Goal: Task Accomplishment & Management: Use online tool/utility

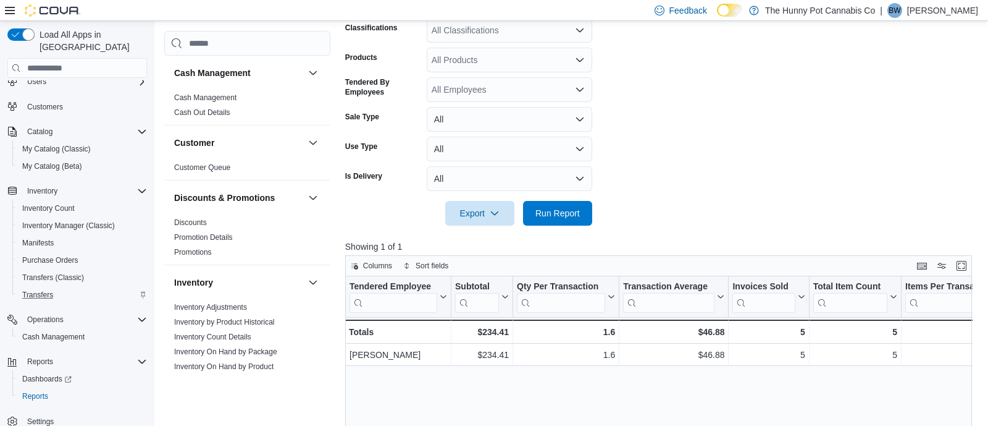
scroll to position [337, 0]
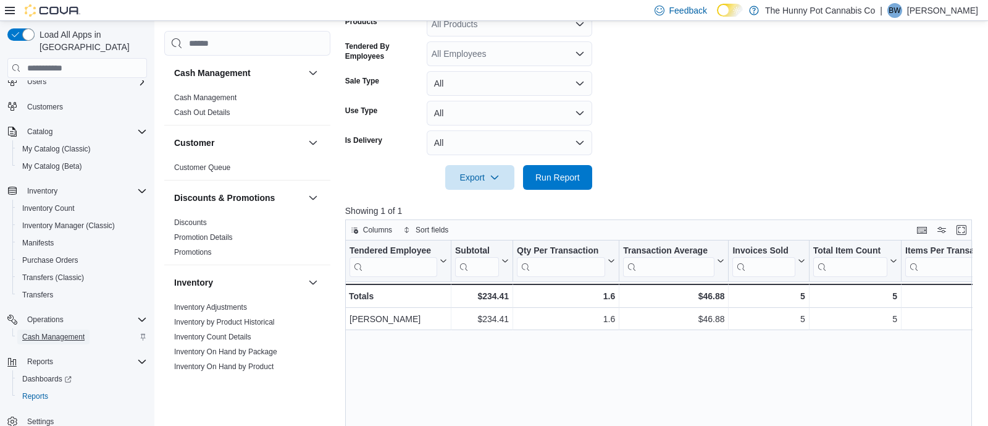
click at [66, 332] on span "Cash Management" at bounding box center [53, 337] width 62 height 10
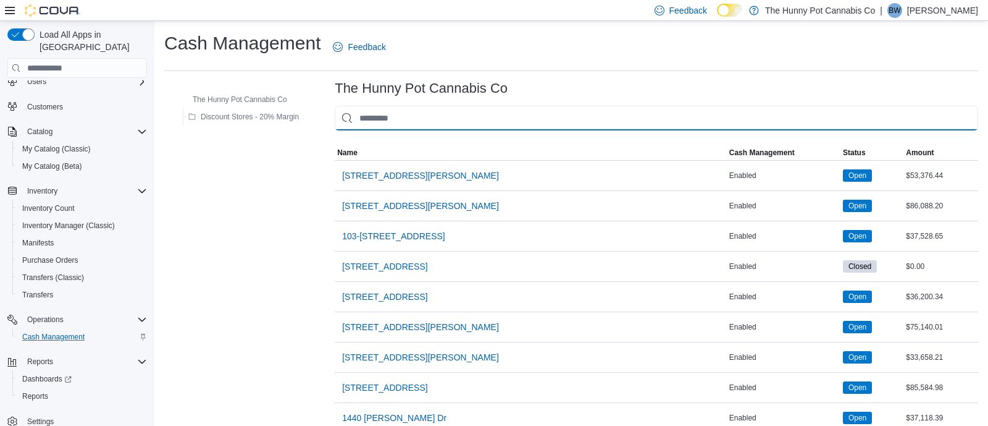
click at [439, 109] on input "This is a search bar. As you type, the results lower in the page will automatic…" at bounding box center [657, 118] width 644 height 25
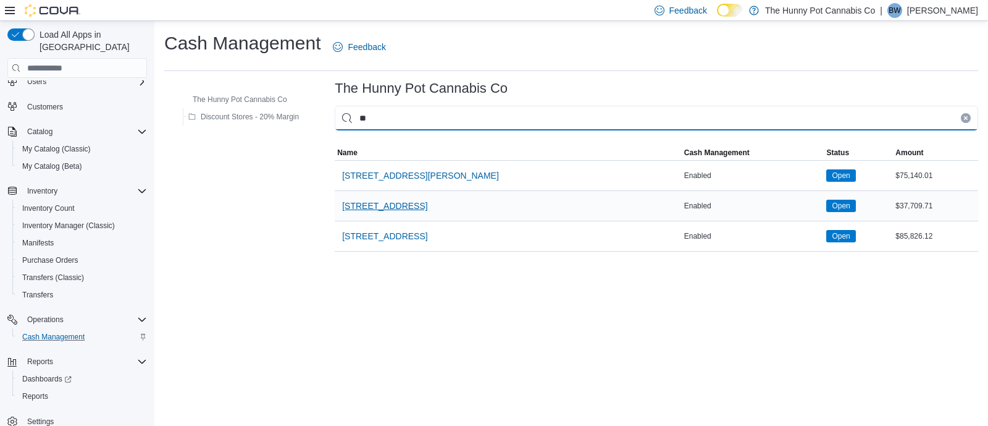
type input "**"
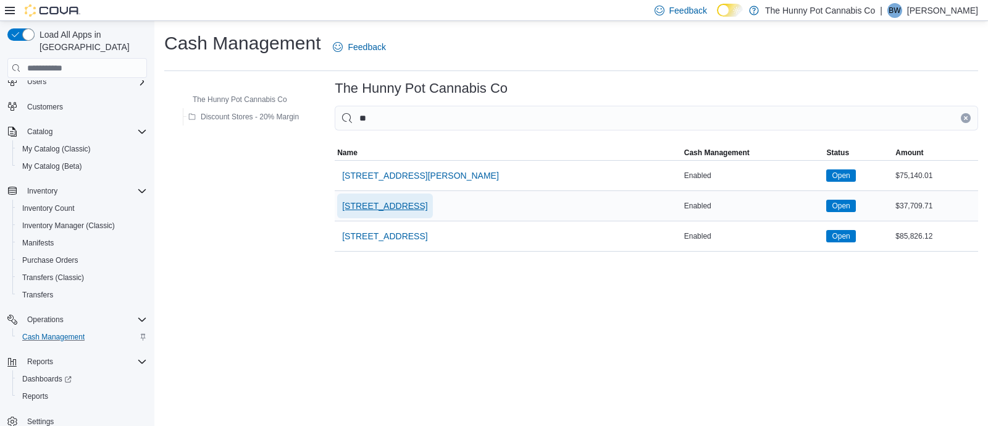
click at [383, 208] on span "[STREET_ADDRESS]" at bounding box center [384, 206] width 85 height 12
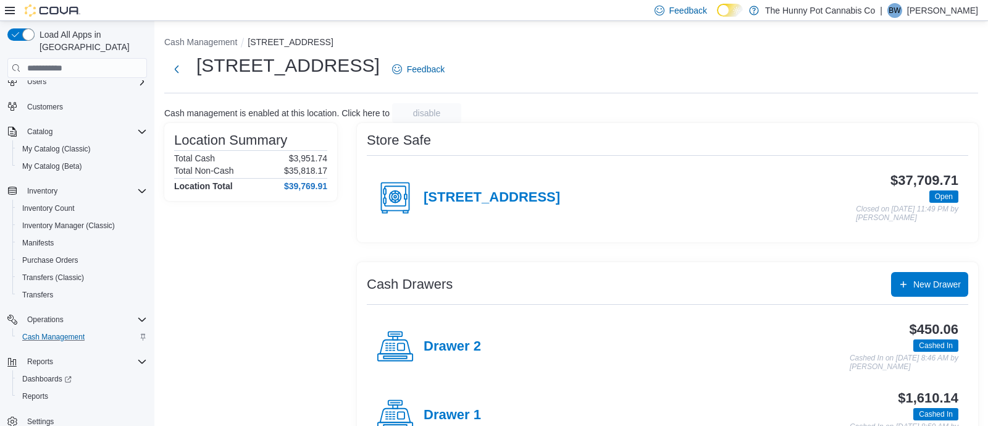
scroll to position [43, 0]
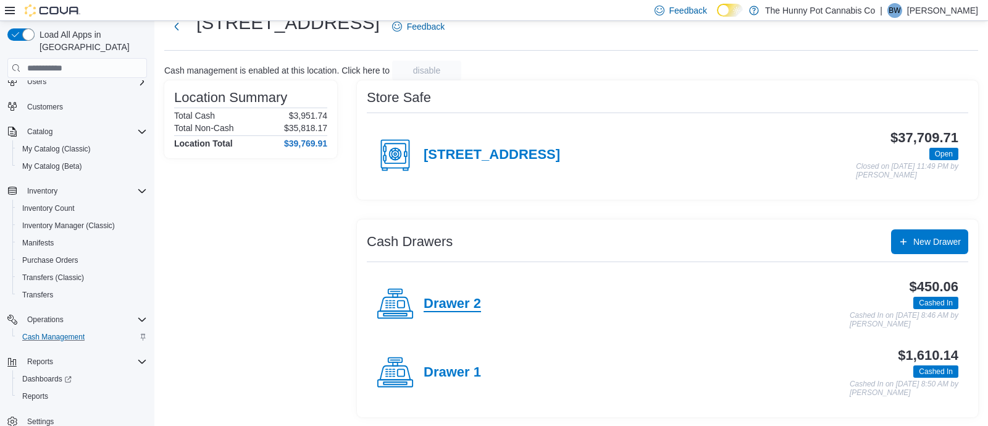
click at [453, 304] on h4 "Drawer 2" at bounding box center [452, 304] width 57 height 16
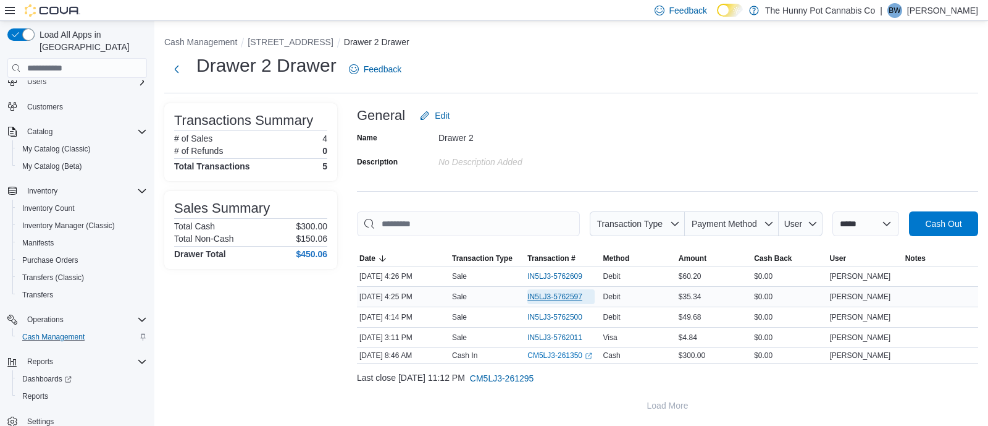
click at [568, 301] on span "IN5LJ3-5762597" at bounding box center [561, 296] width 67 height 15
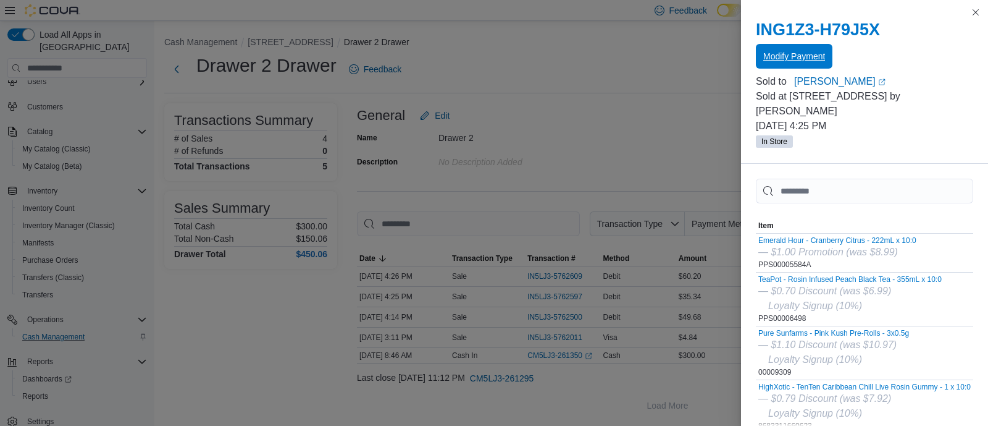
click at [795, 55] on span "Modify Payment" at bounding box center [795, 56] width 62 height 12
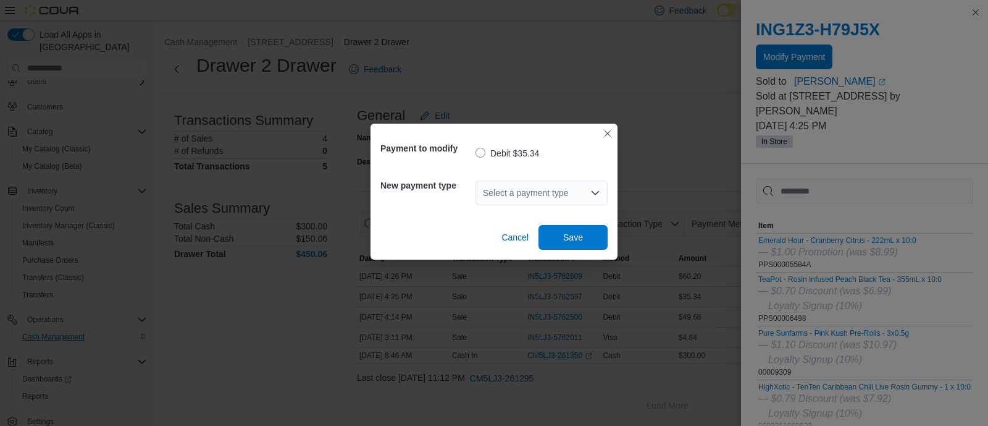
click at [576, 196] on div "Select a payment type" at bounding box center [542, 192] width 132 height 25
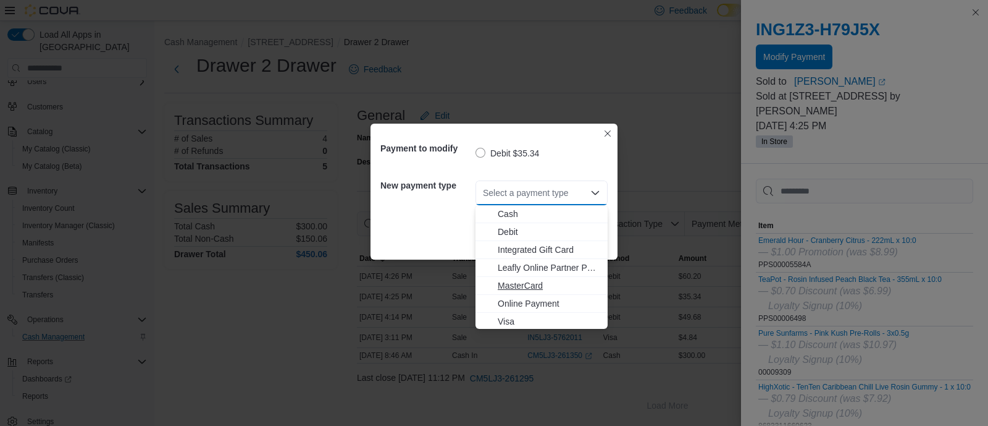
click at [515, 286] on span "MasterCard" at bounding box center [549, 285] width 103 height 12
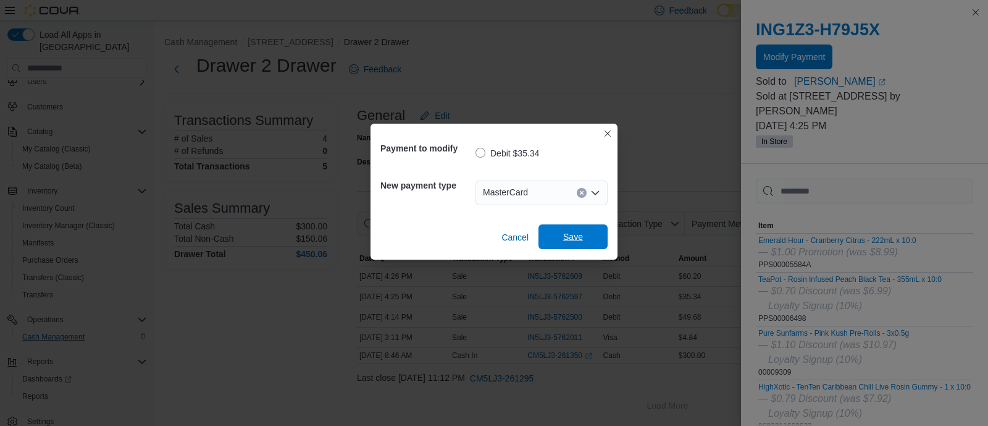
click at [589, 229] on span "Save" at bounding box center [573, 236] width 54 height 25
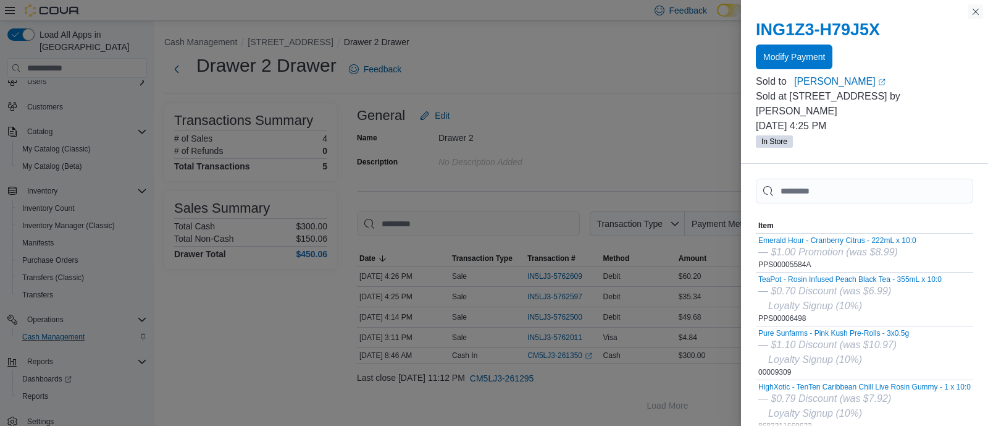
click at [973, 14] on button "Close this dialog" at bounding box center [976, 11] width 15 height 15
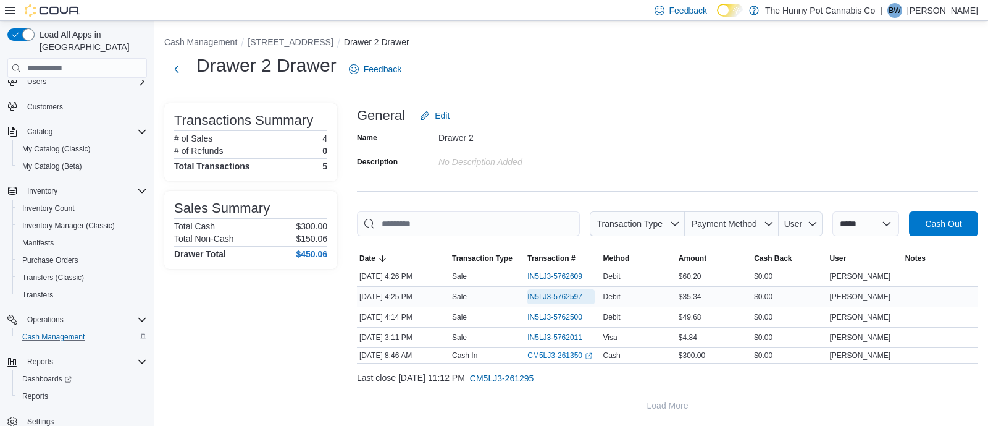
click at [553, 290] on span "IN5LJ3-5762597" at bounding box center [561, 296] width 67 height 15
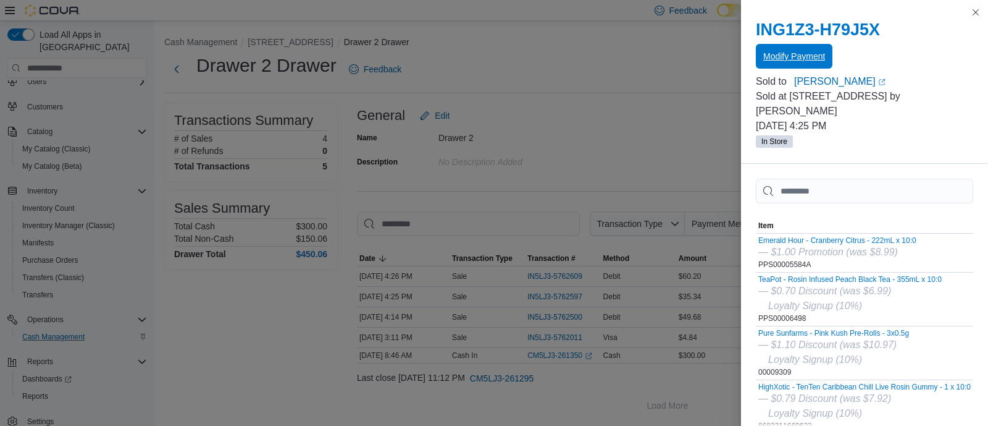
click at [790, 55] on span "Modify Payment" at bounding box center [795, 56] width 62 height 12
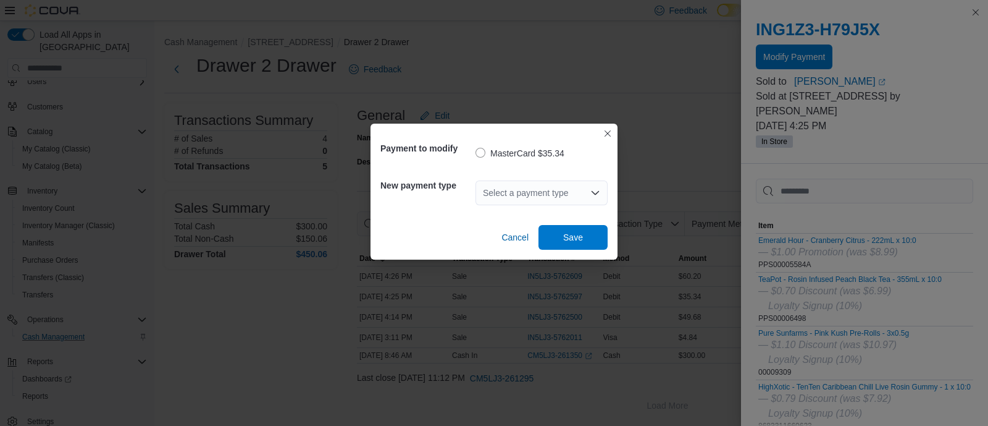
click at [550, 188] on div "Select a payment type" at bounding box center [542, 192] width 132 height 25
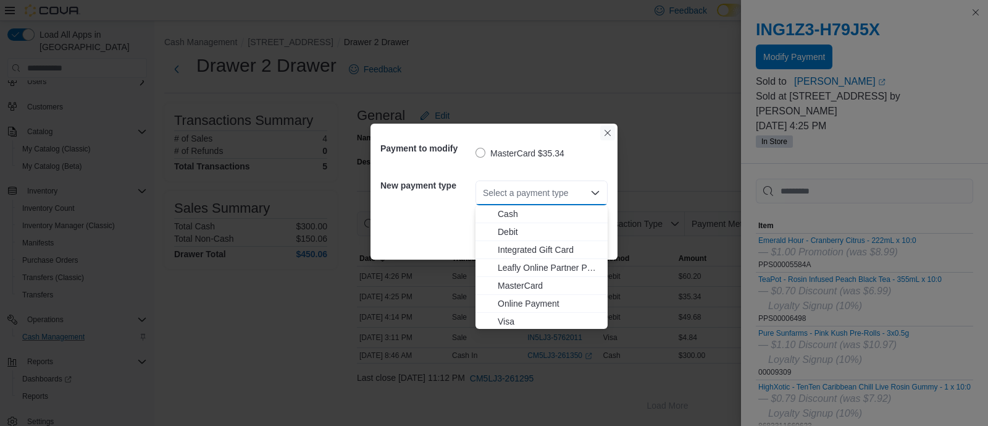
click at [609, 135] on button "Closes this modal window" at bounding box center [607, 132] width 15 height 15
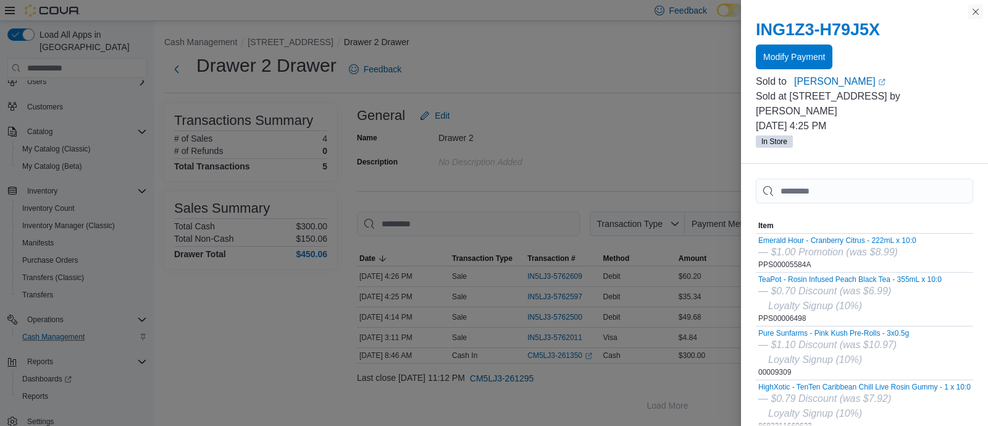
click at [977, 11] on button "Close this dialog" at bounding box center [976, 11] width 15 height 15
